Goal: Navigation & Orientation: Find specific page/section

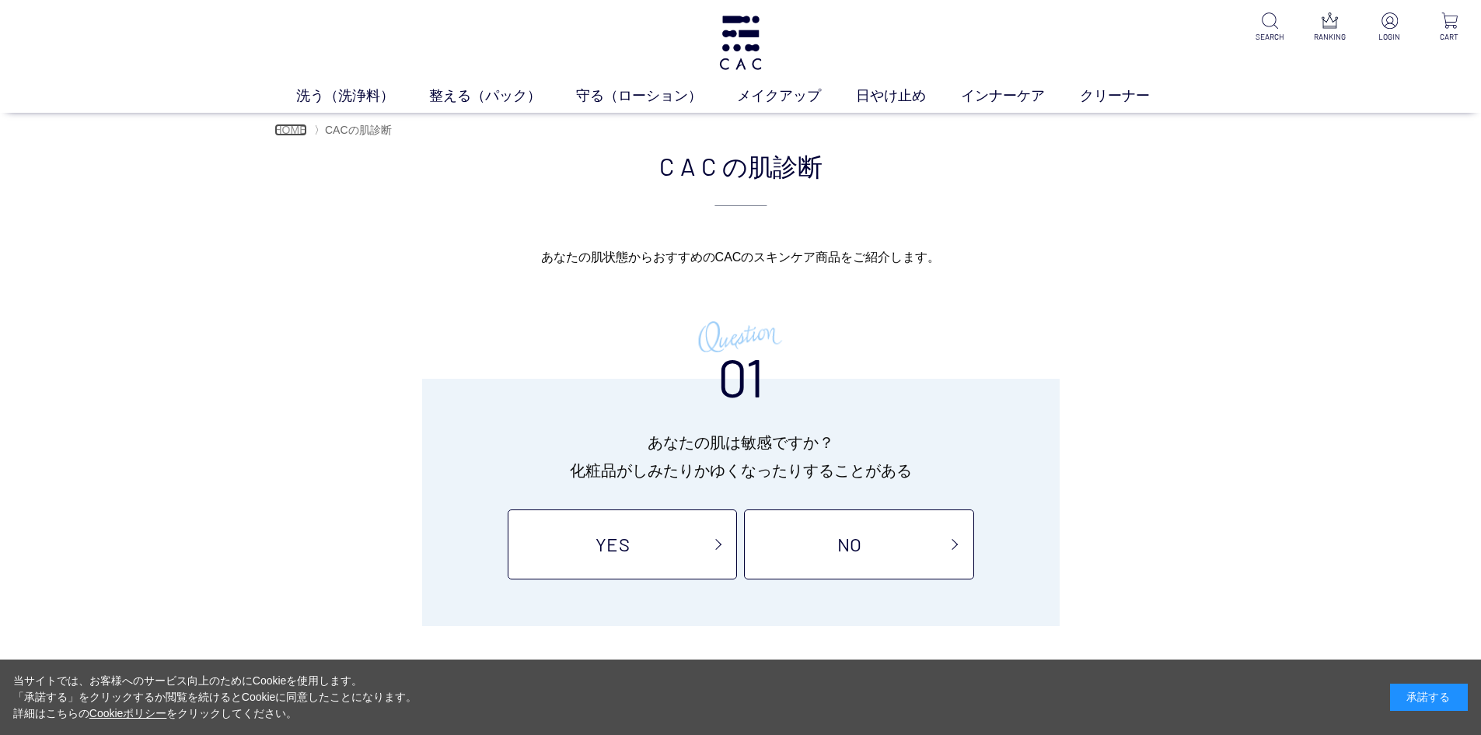
click at [304, 131] on span "HOME" at bounding box center [290, 130] width 33 height 12
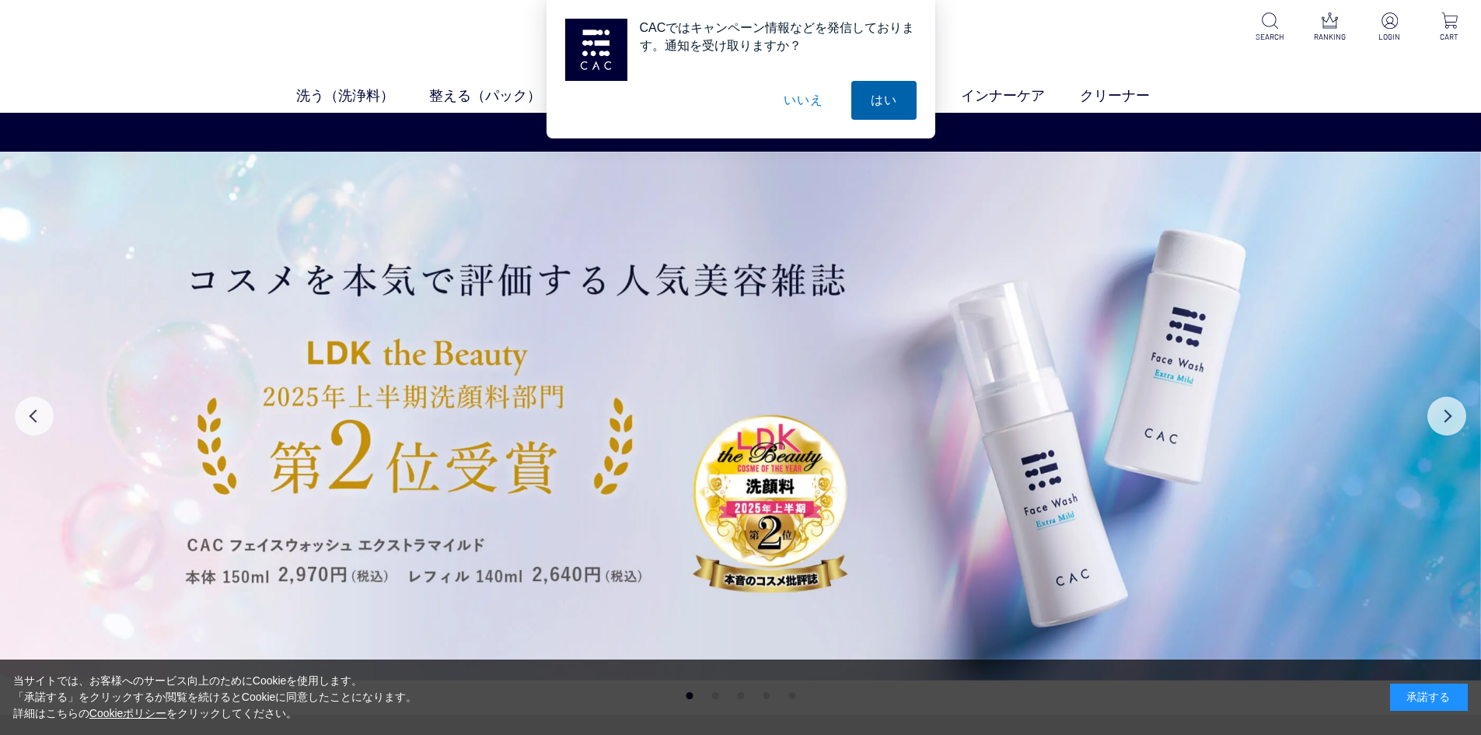
click at [880, 89] on button "はい" at bounding box center [883, 100] width 65 height 39
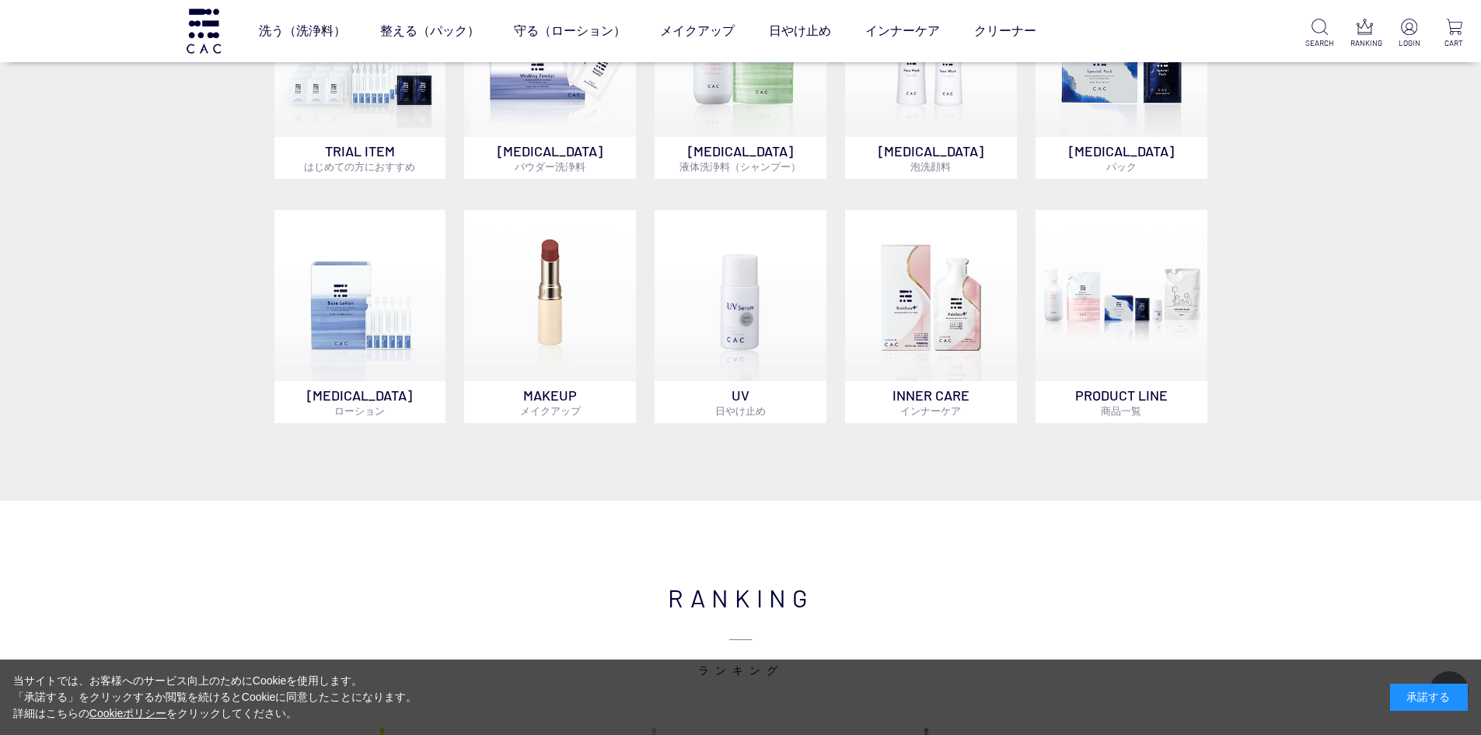
scroll to position [894, 0]
click at [1408, 701] on div "承諾する" at bounding box center [1429, 696] width 78 height 27
